Goal: Task Accomplishment & Management: Manage account settings

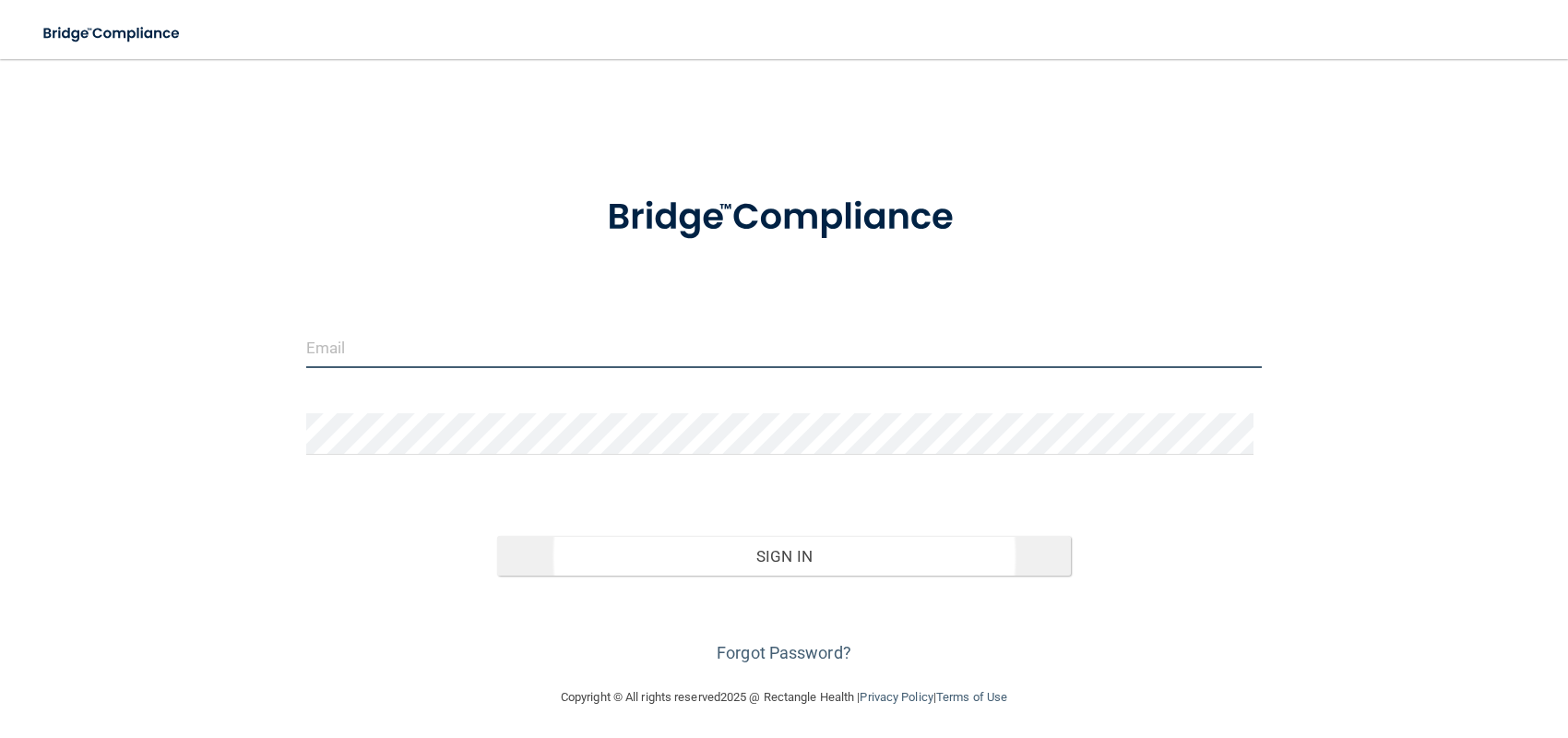
type input "[EMAIL_ADDRESS][DOMAIN_NAME]"
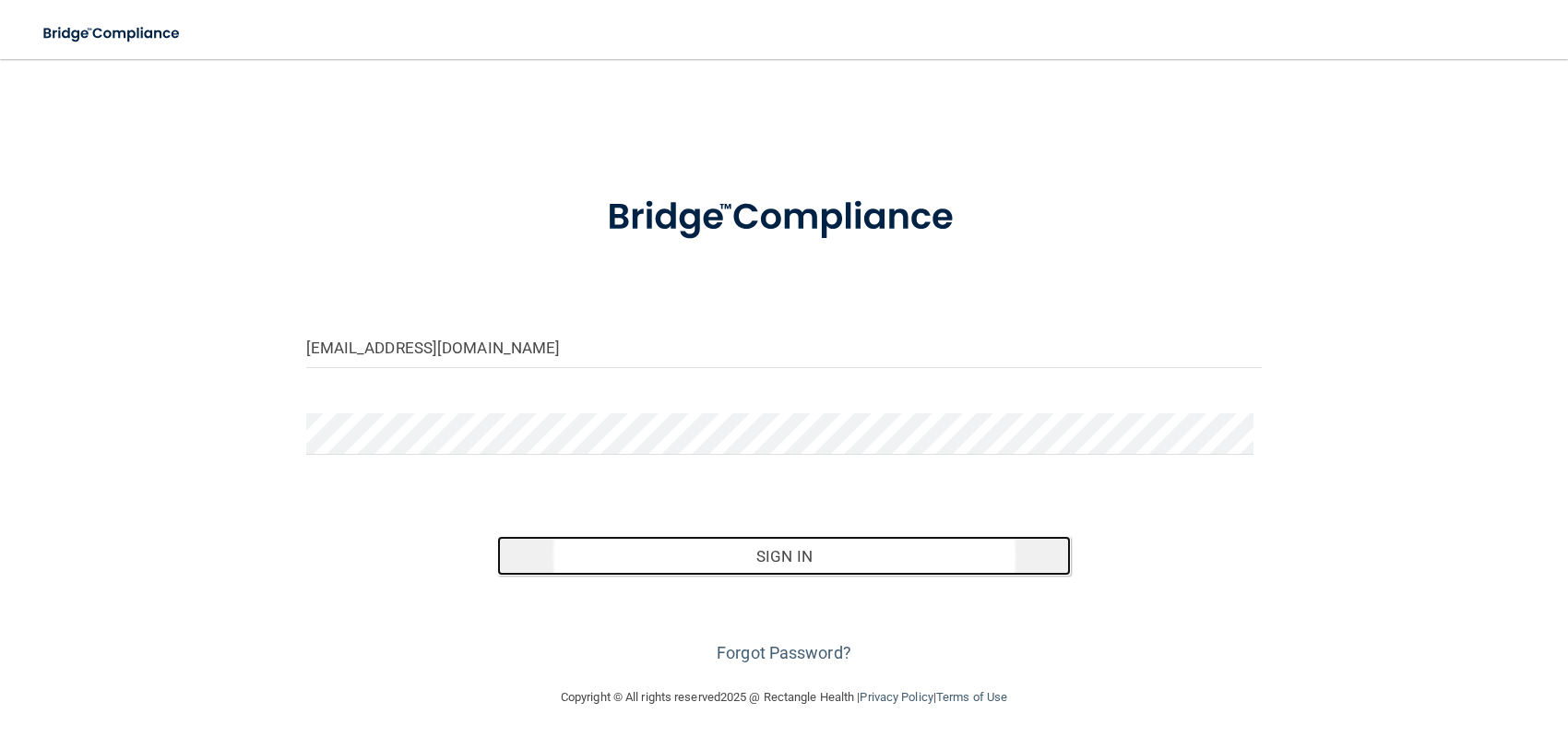
click at [664, 558] on button "Sign In" at bounding box center [784, 555] width 574 height 41
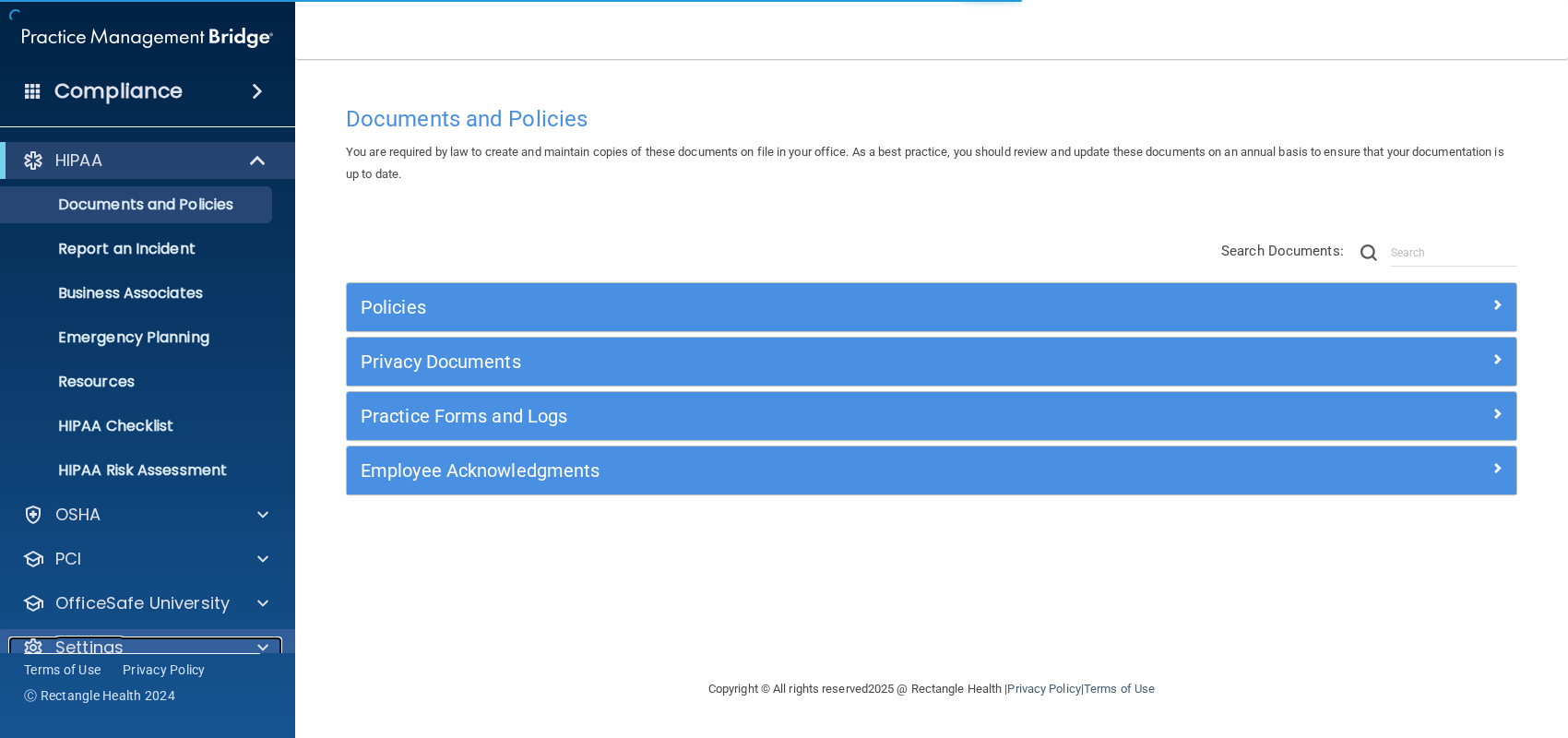
click at [265, 640] on span at bounding box center [262, 647] width 11 height 22
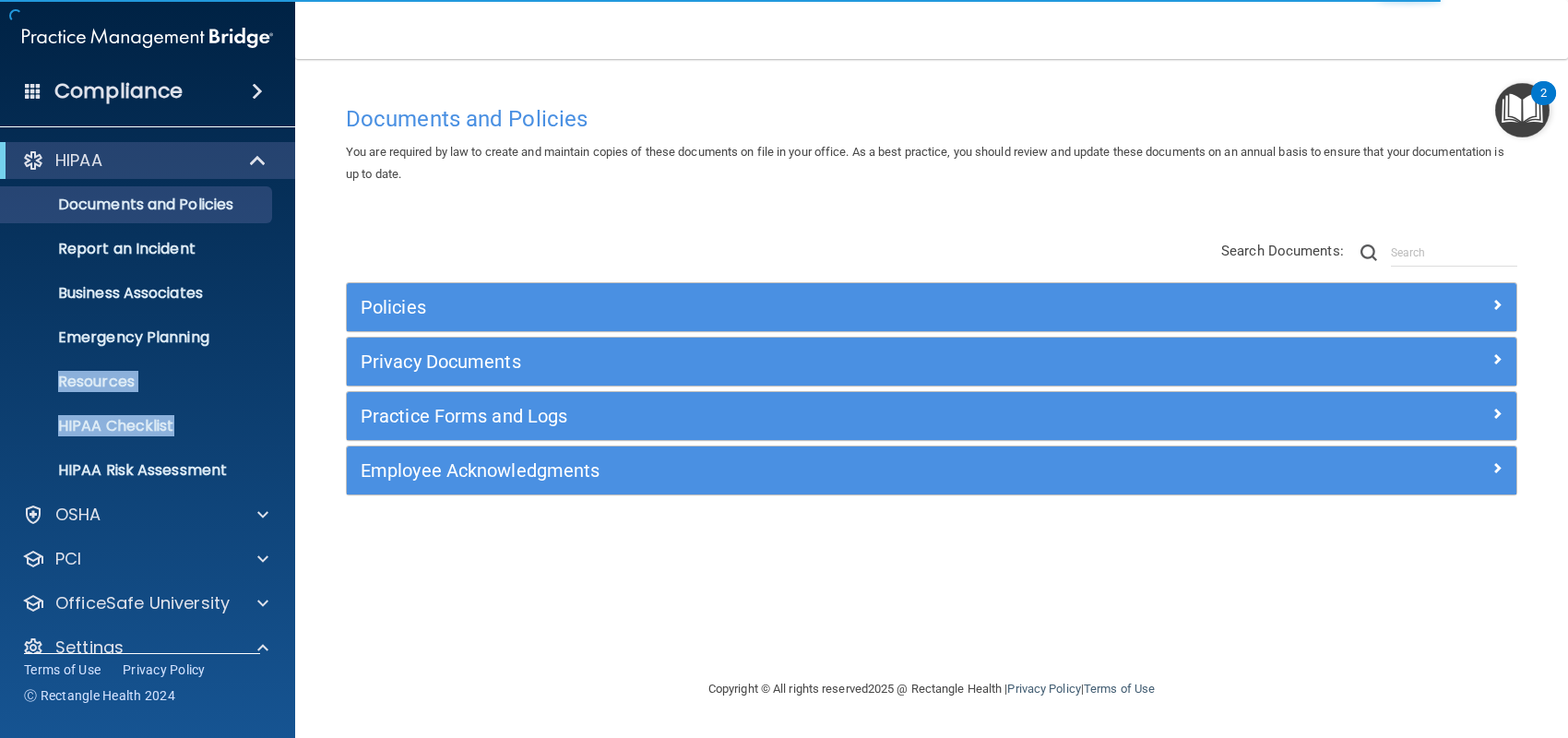
drag, startPoint x: 283, startPoint y: 322, endPoint x: 286, endPoint y: 435, distance: 113.0
click at [286, 435] on ul "Documents and Policies Report an Incident Business Associates Emergency Plannin…" at bounding box center [149, 333] width 334 height 310
drag, startPoint x: 287, startPoint y: 453, endPoint x: 280, endPoint y: 538, distance: 85.3
click at [278, 548] on div "HIPAA Documents and Policies Report an Incident Business Associates Emergency P…" at bounding box center [148, 496] width 296 height 723
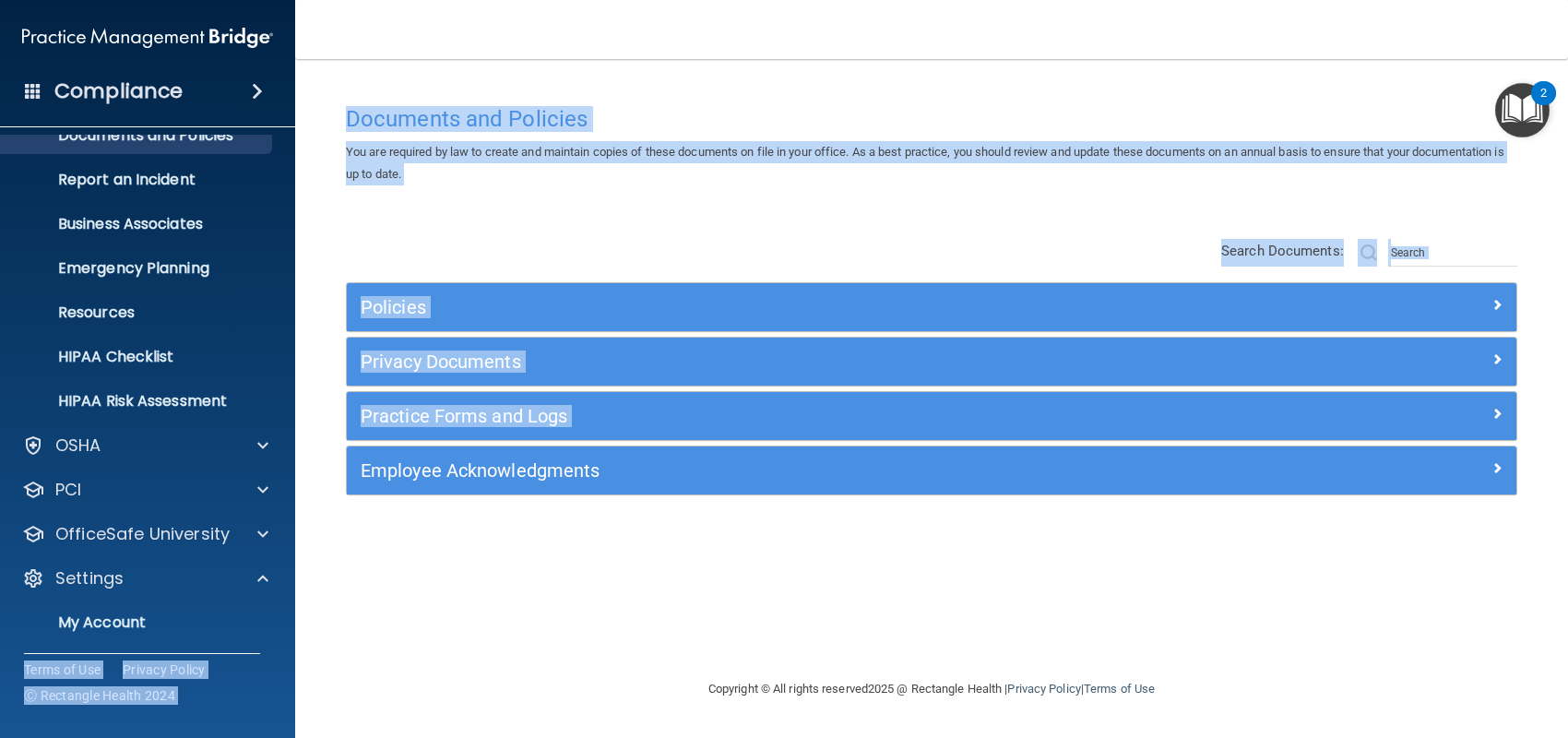
drag, startPoint x: 296, startPoint y: 535, endPoint x: 297, endPoint y: 648, distance: 113.0
click at [294, 648] on div "Compliance HIPAA Documents and Policies Report an Incident Business Associates …" at bounding box center [784, 369] width 1568 height 738
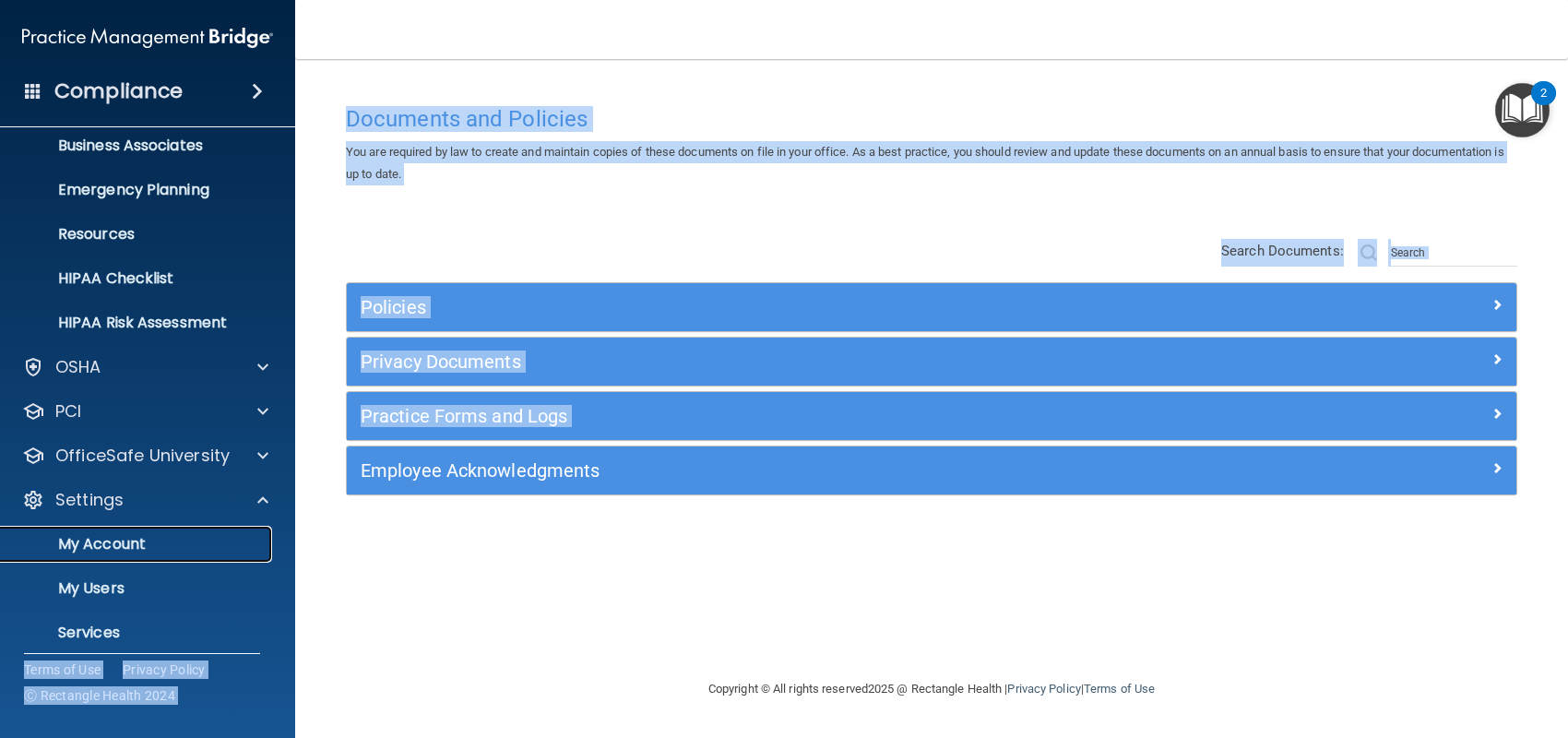
click at [92, 539] on p "My Account" at bounding box center [138, 544] width 251 height 18
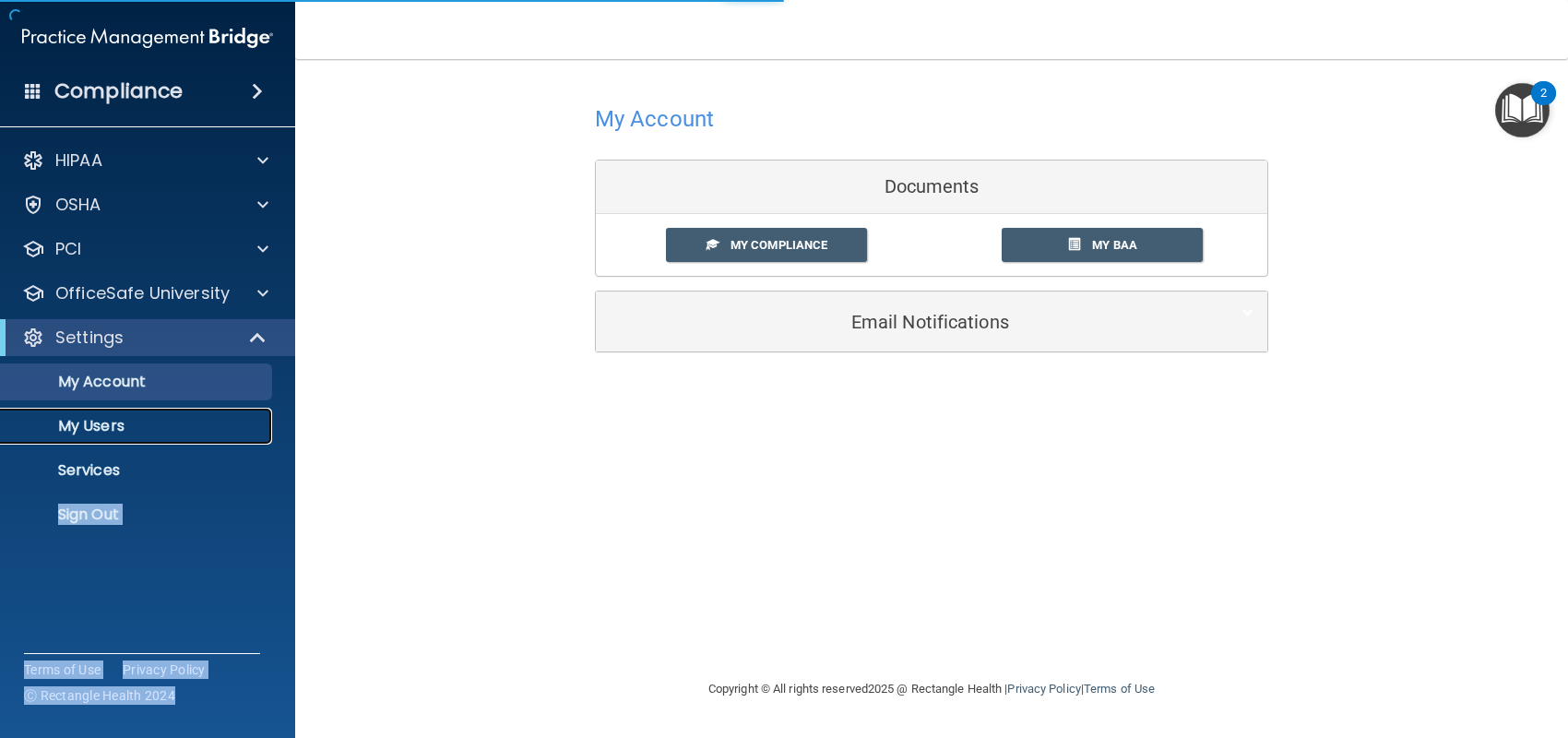
click at [90, 430] on p "My Users" at bounding box center [138, 426] width 251 height 18
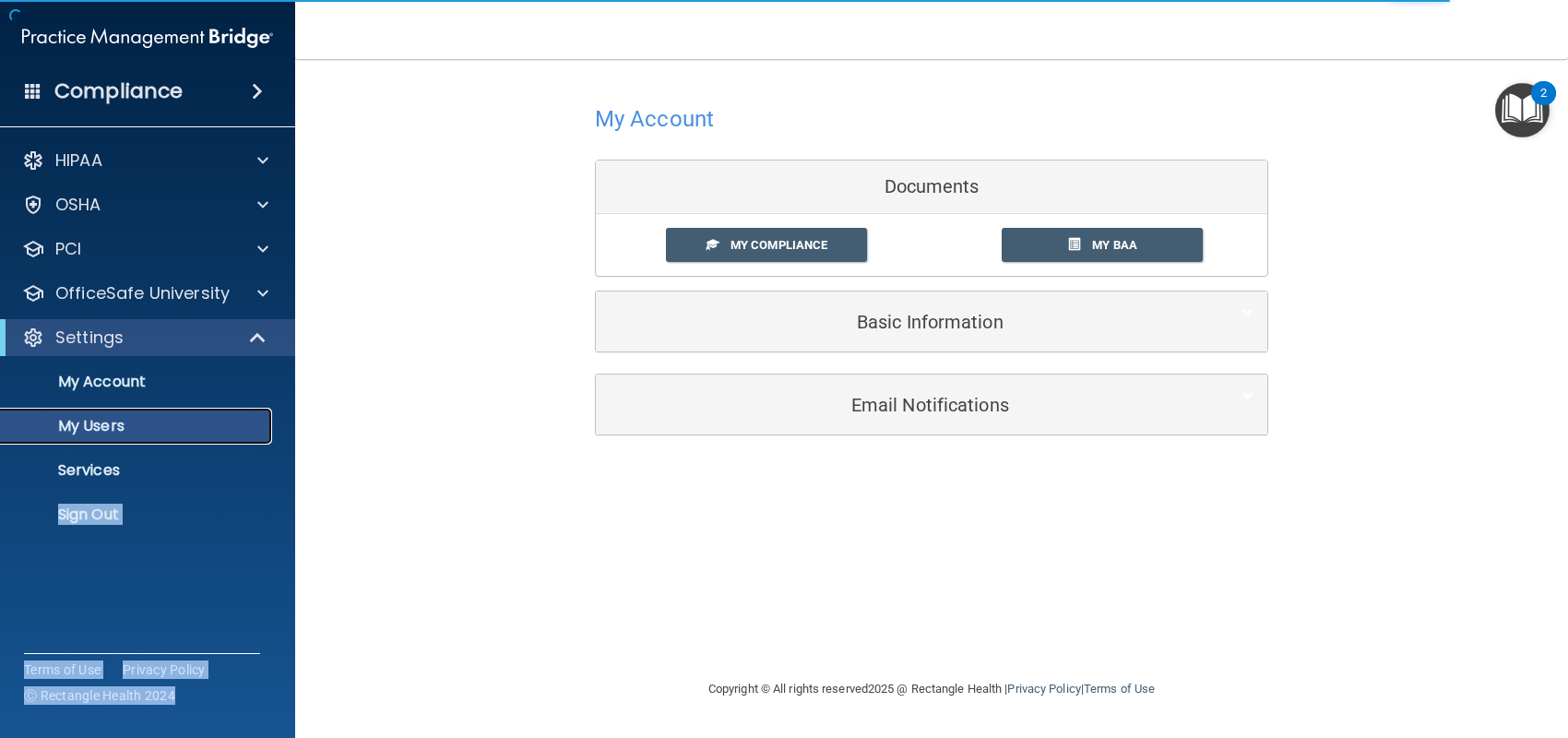
select select "20"
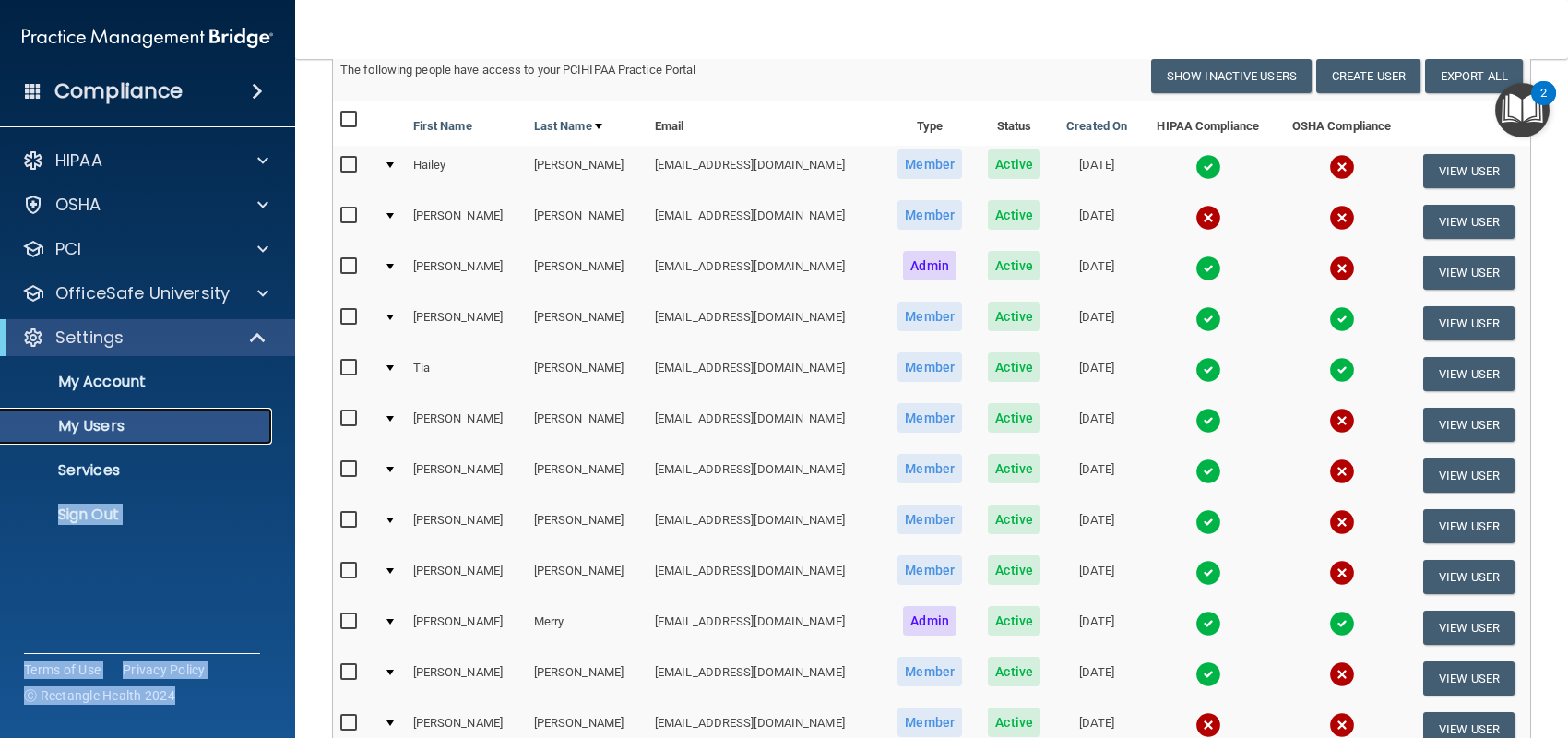
scroll to position [134, 0]
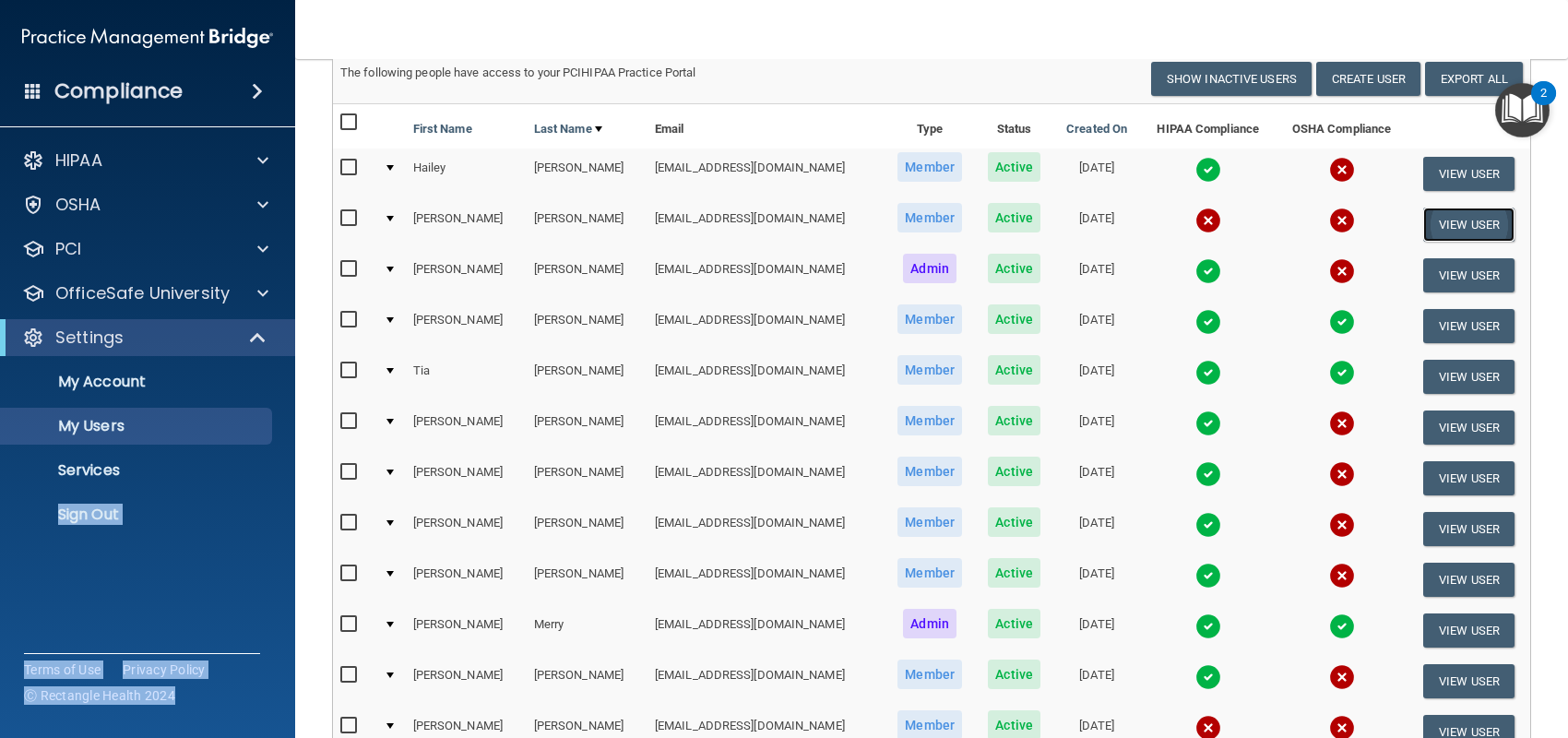
click at [1423, 223] on button "View User" at bounding box center [1469, 224] width 92 height 34
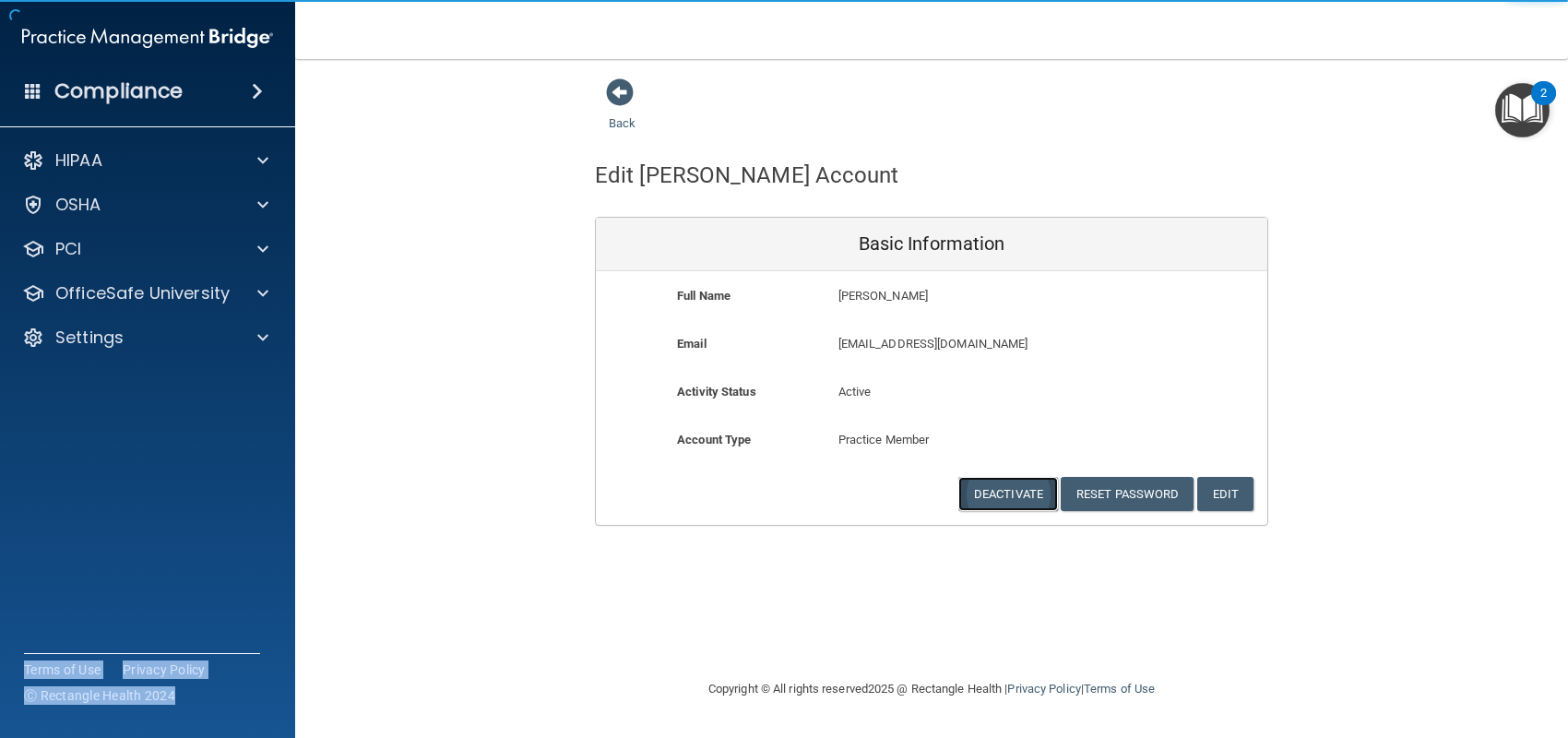
click at [985, 498] on button "Deactivate" at bounding box center [1008, 494] width 100 height 34
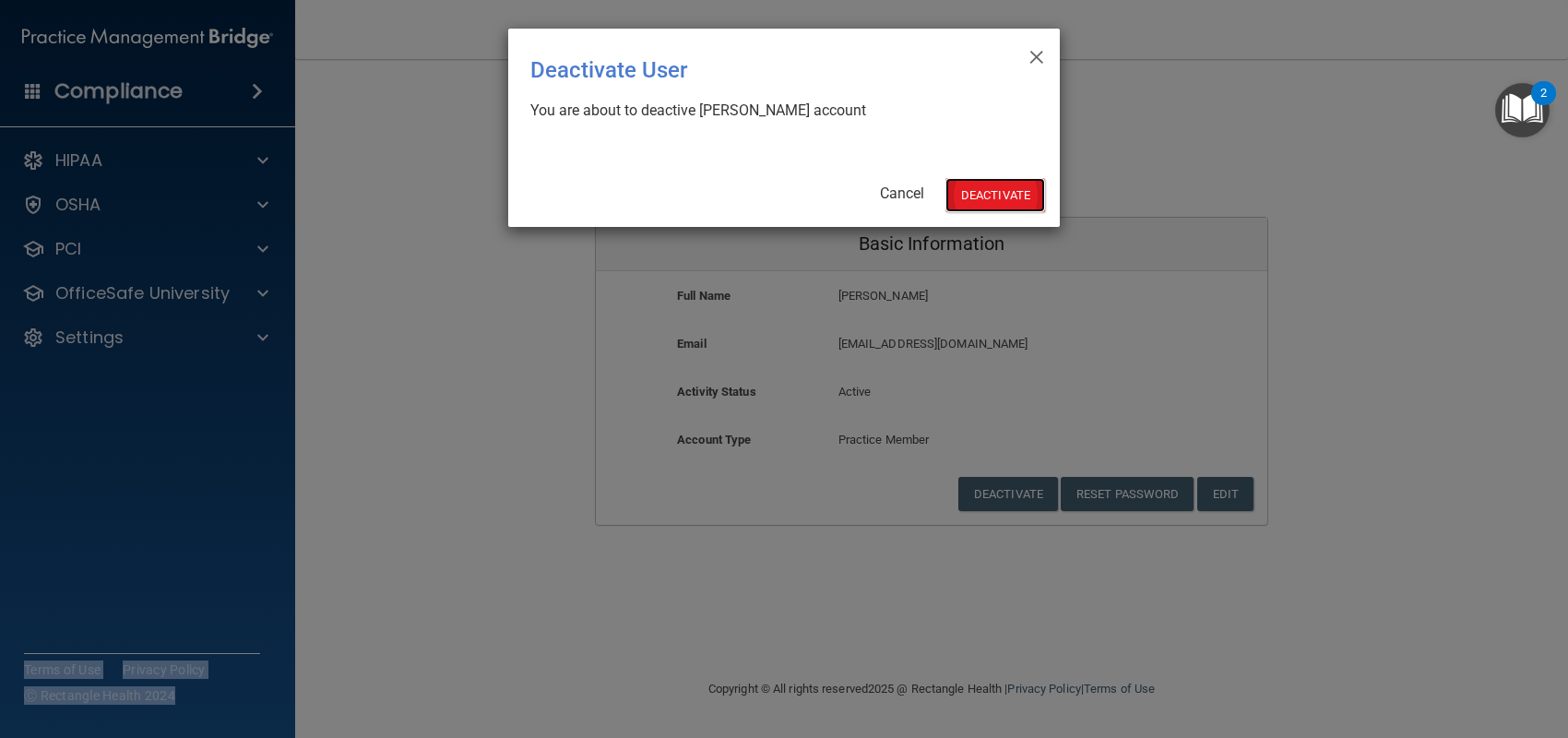
click at [968, 192] on button "Deactivate" at bounding box center [995, 194] width 100 height 34
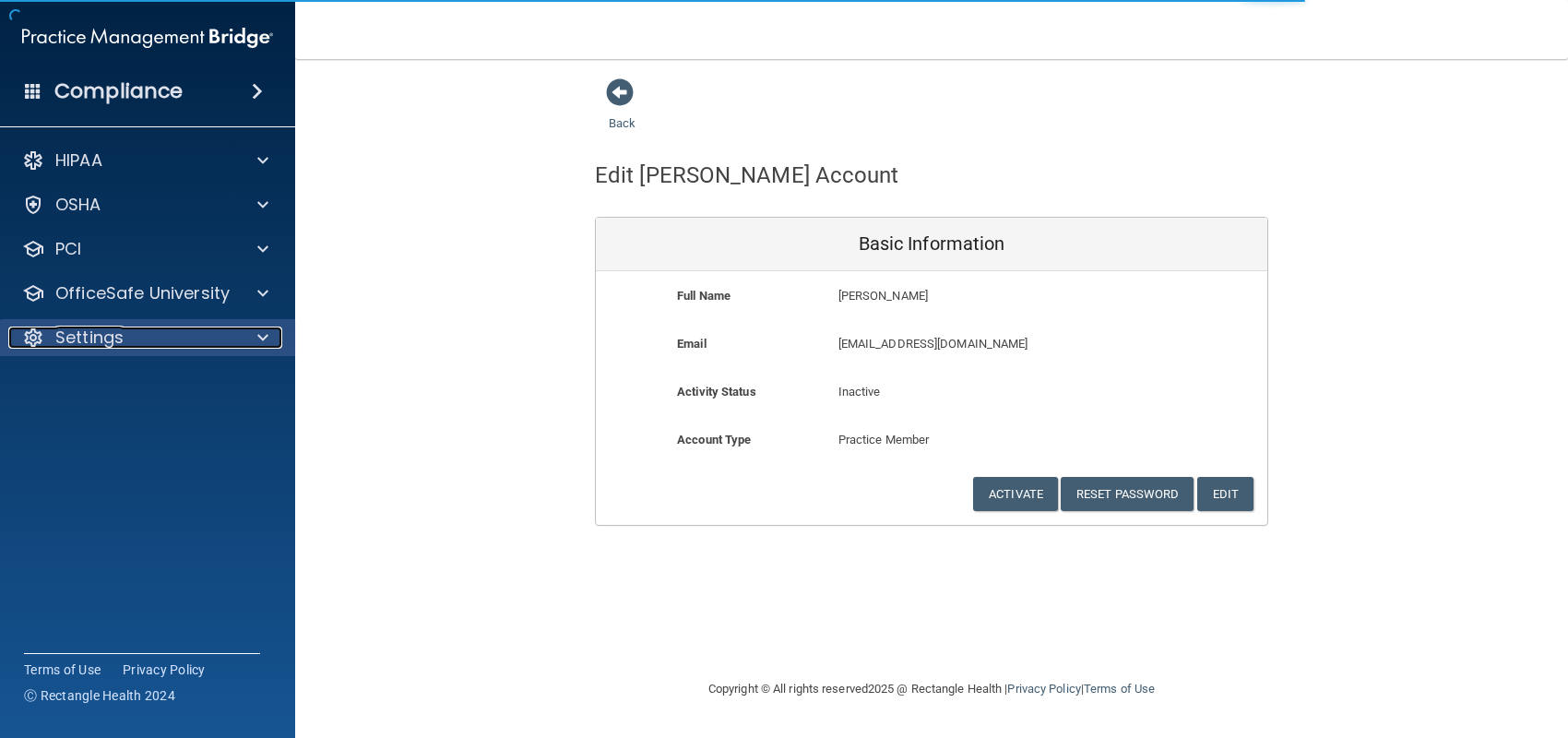
click at [142, 344] on div "Settings" at bounding box center [122, 337] width 228 height 22
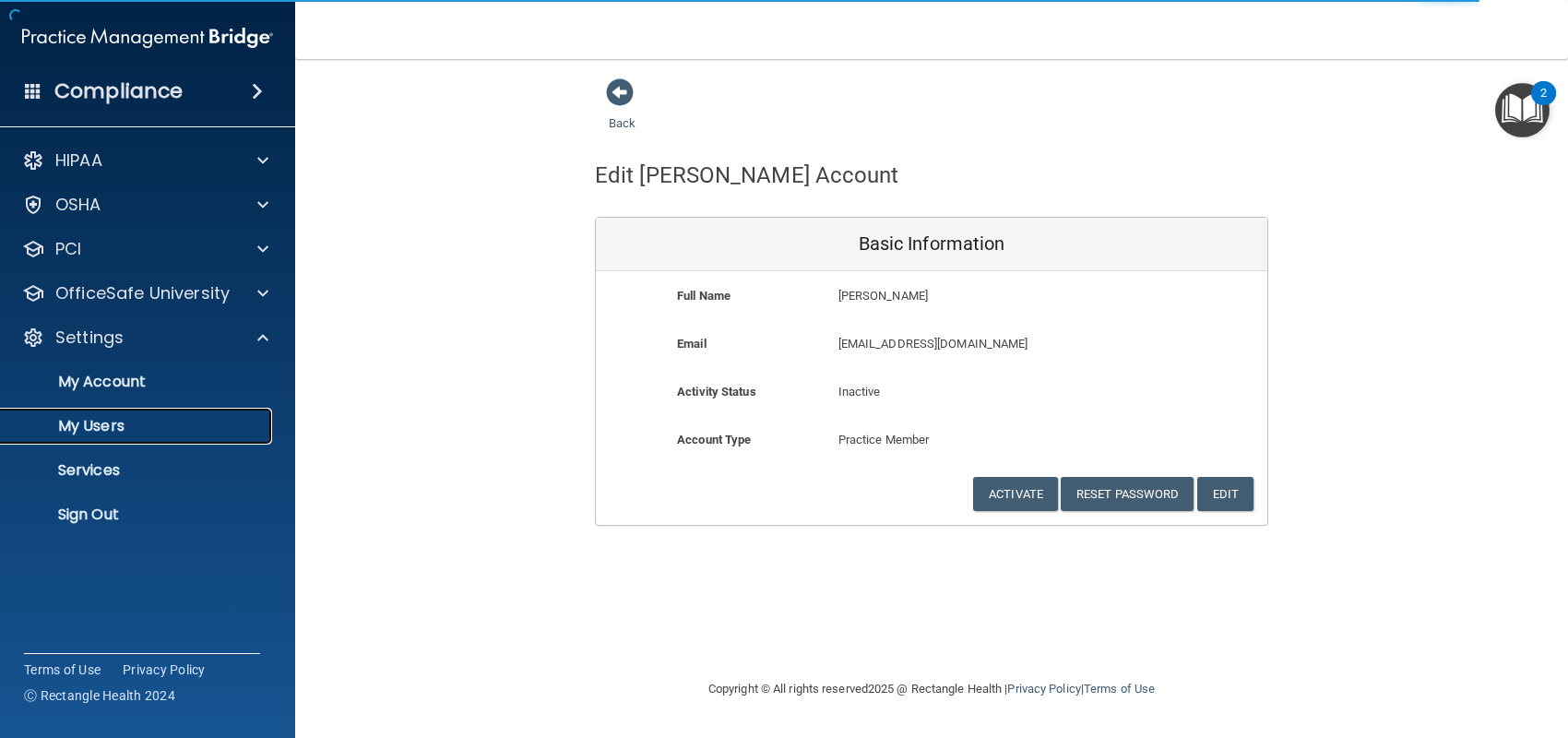
click at [111, 436] on link "My Users" at bounding box center [127, 426] width 290 height 37
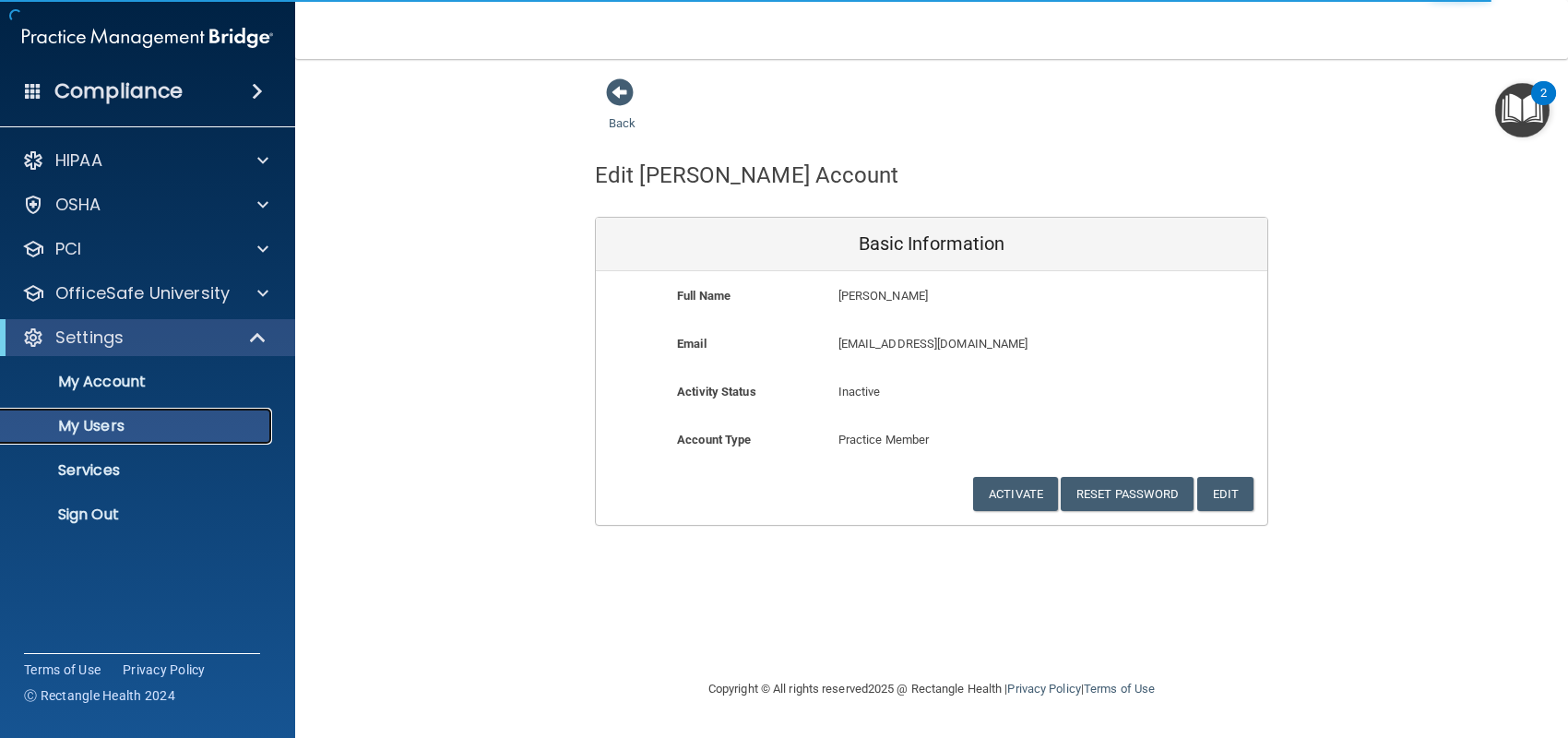
select select "20"
